Goal: Task Accomplishment & Management: Manage account settings

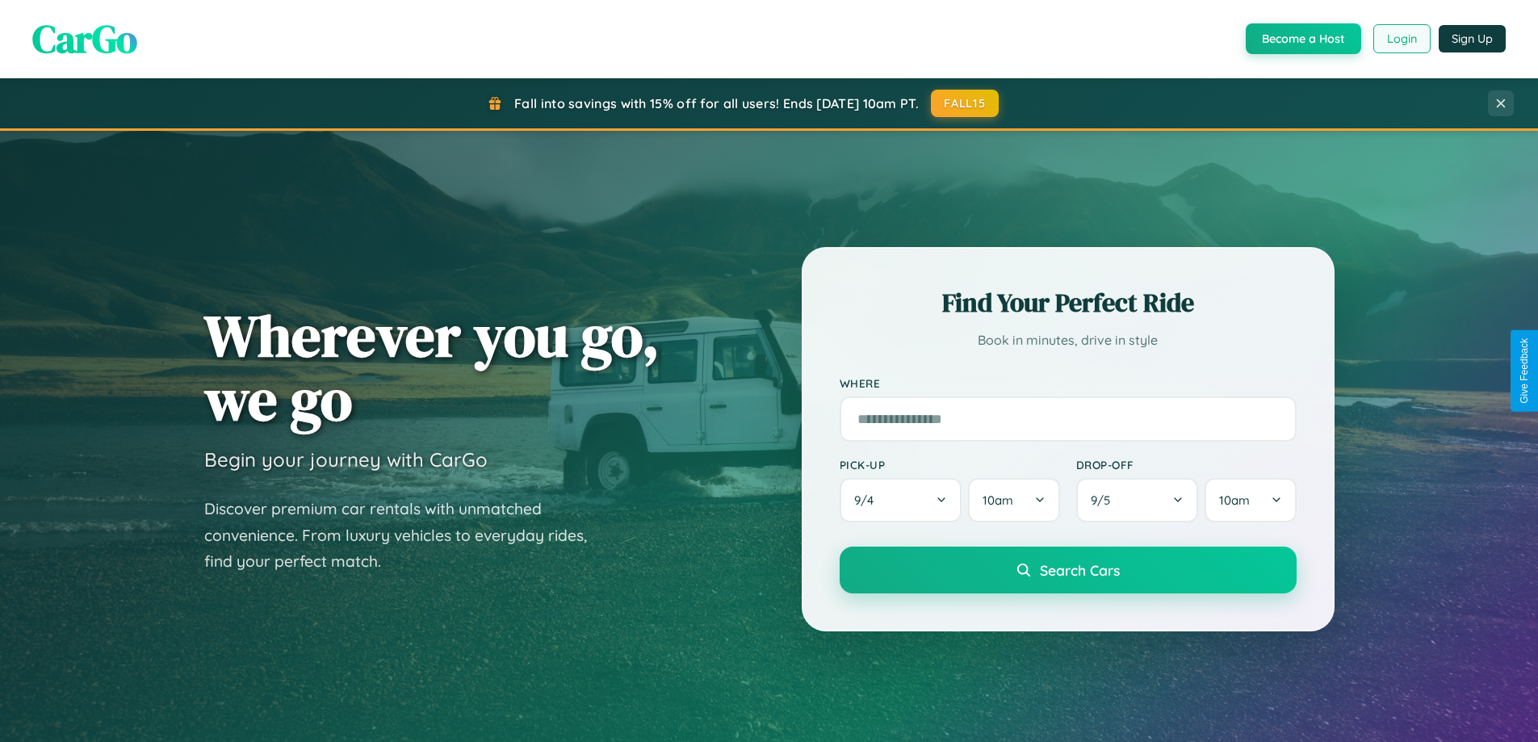
click at [1401, 39] on button "Login" at bounding box center [1402, 38] width 57 height 29
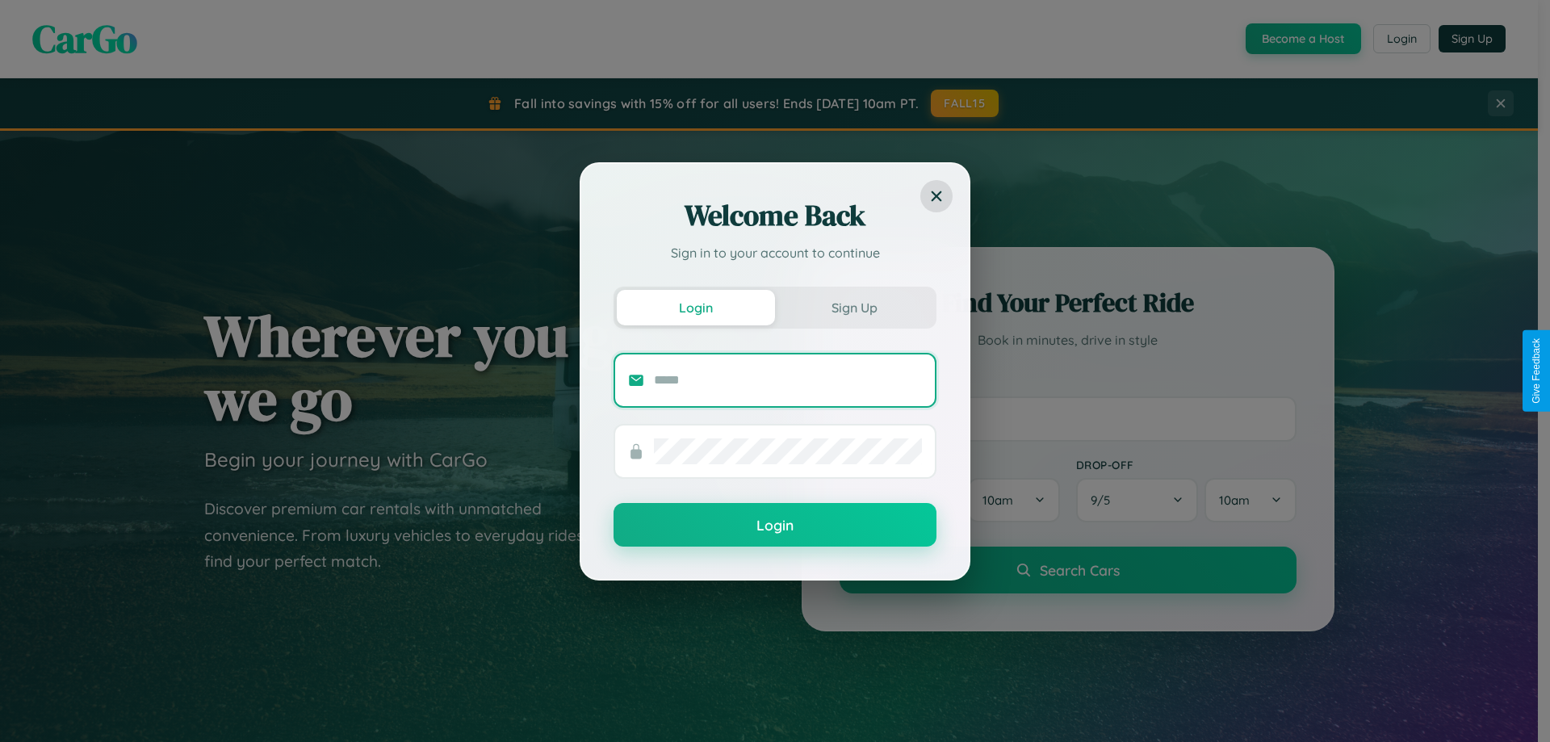
click at [788, 380] on input "text" at bounding box center [788, 380] width 268 height 26
type input "**********"
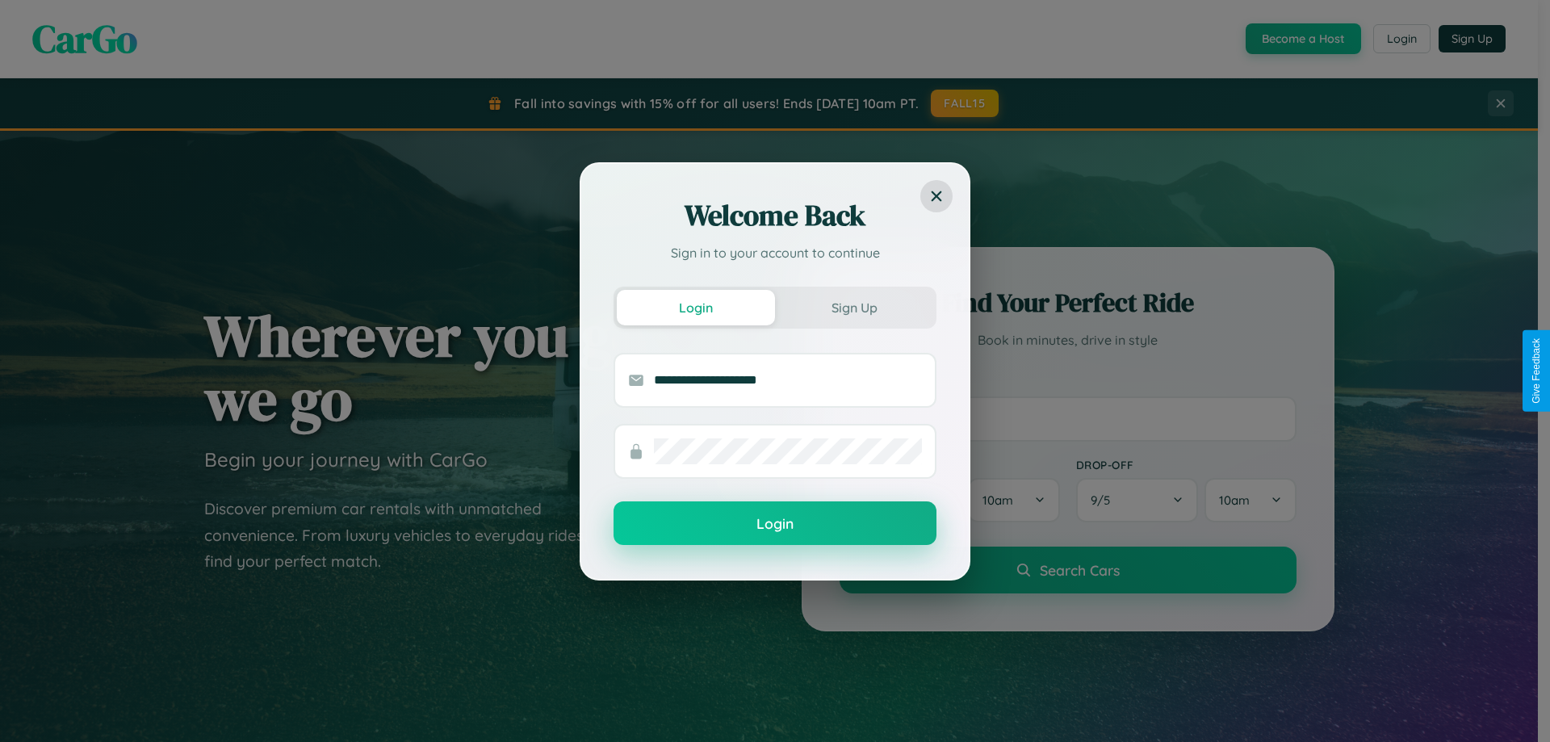
click at [775, 524] on button "Login" at bounding box center [775, 523] width 323 height 44
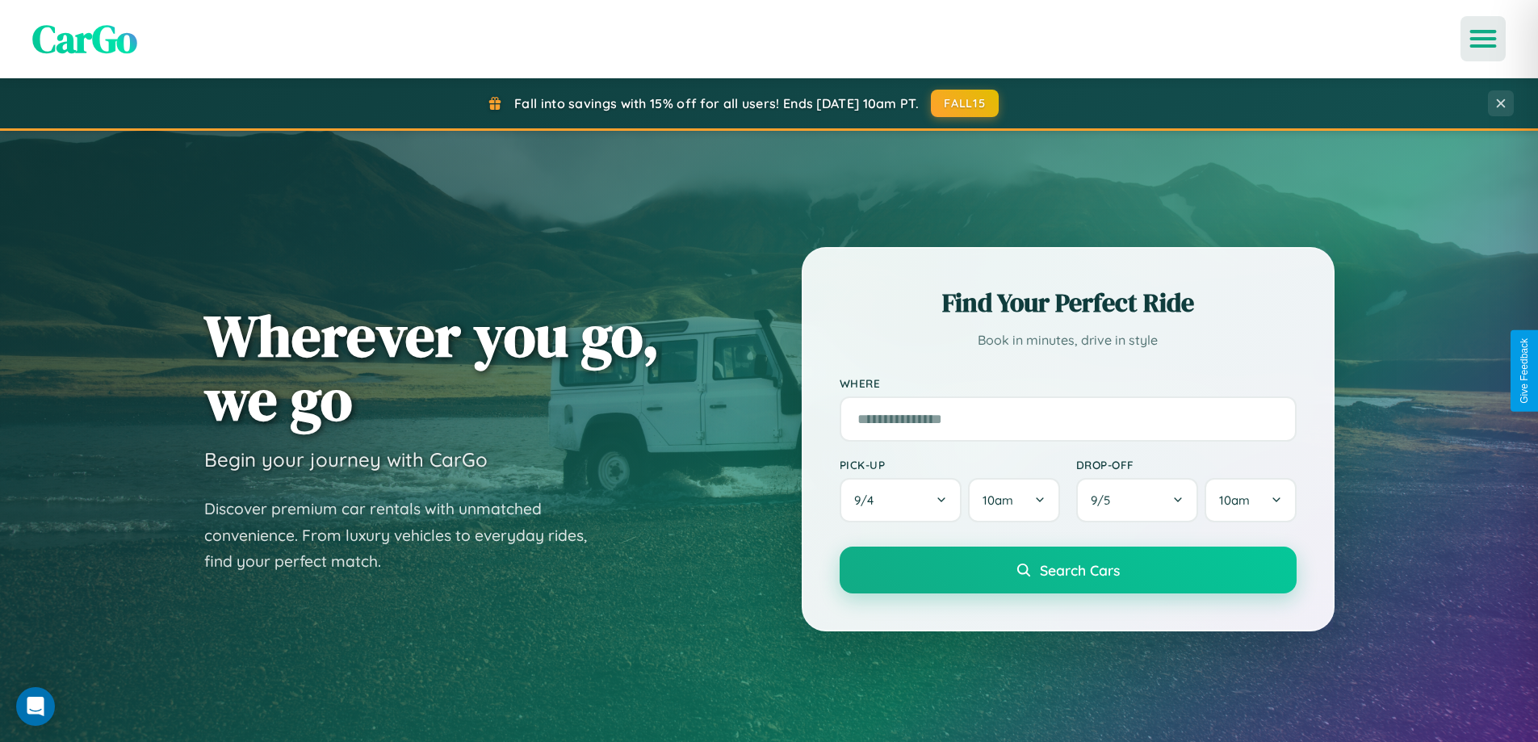
click at [1483, 39] on icon "Open menu" at bounding box center [1483, 38] width 23 height 15
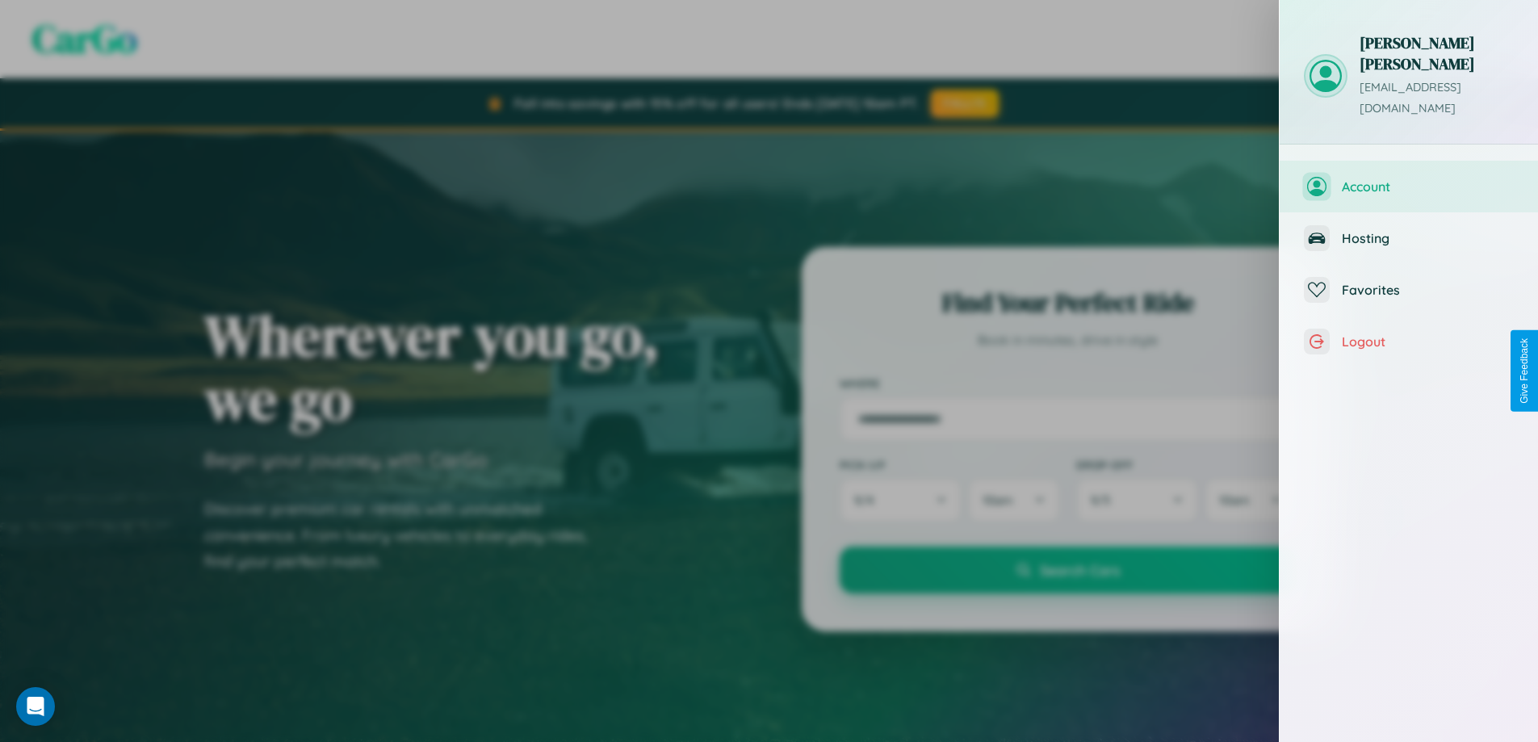
click at [1409, 178] on span "Account" at bounding box center [1428, 186] width 172 height 16
